Goal: Navigation & Orientation: Go to known website

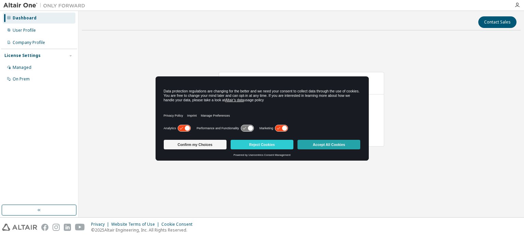
click at [314, 142] on button "Accept All Cookies" at bounding box center [329, 145] width 63 height 10
